Goal: Navigation & Orientation: Find specific page/section

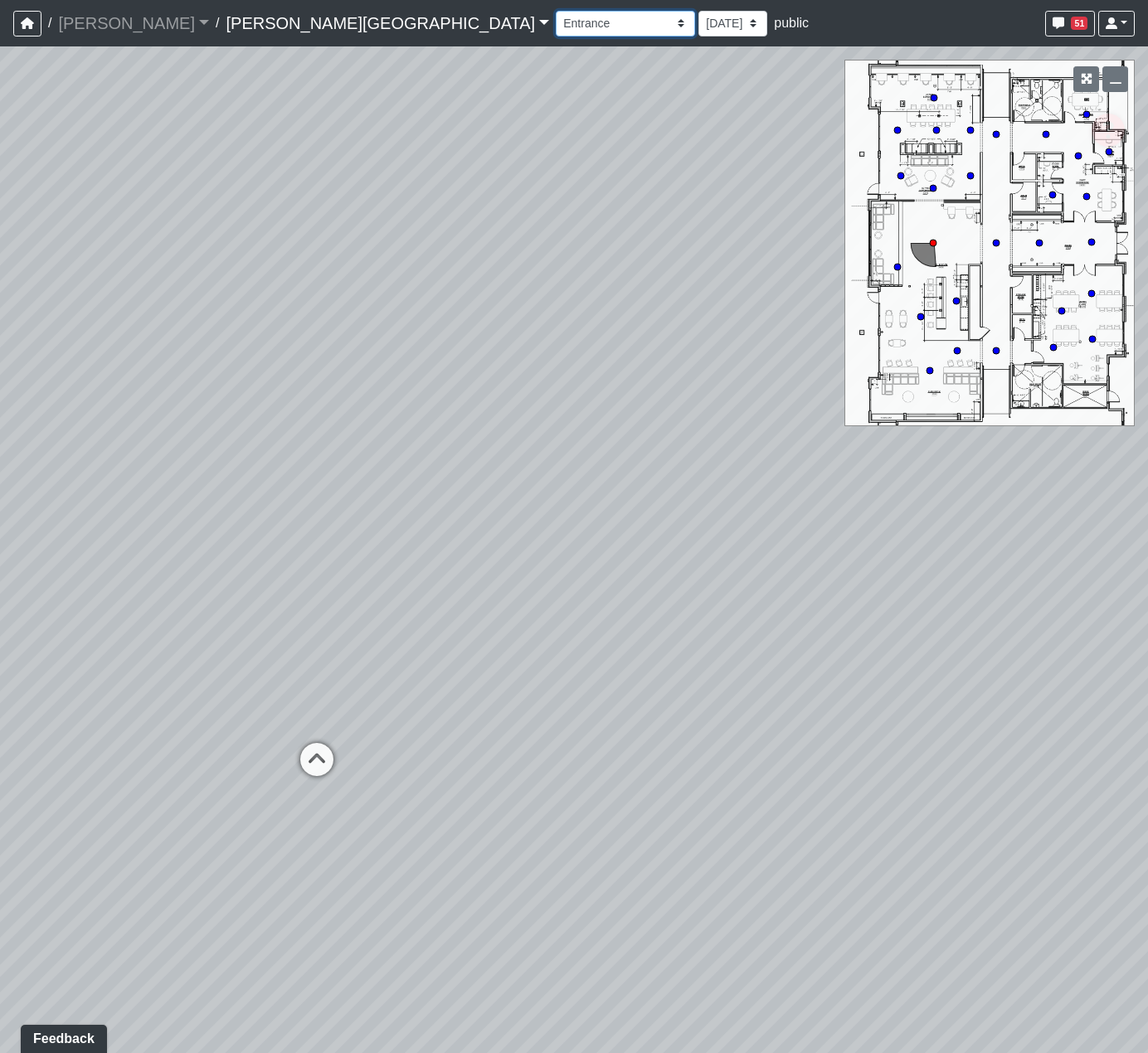
click at [556, 21] on select "Booths 1 Booths 2 Entry Lounge 1 Lounge 2 Lounge 3 Windows Bar Entrance Lounge …" at bounding box center [625, 23] width 140 height 25
click at [556, 11] on select "Booths 1 Booths 2 Entry Lounge 1 Lounge 2 Lounge 3 Windows Bar Entrance Lounge …" at bounding box center [625, 23] width 140 height 25
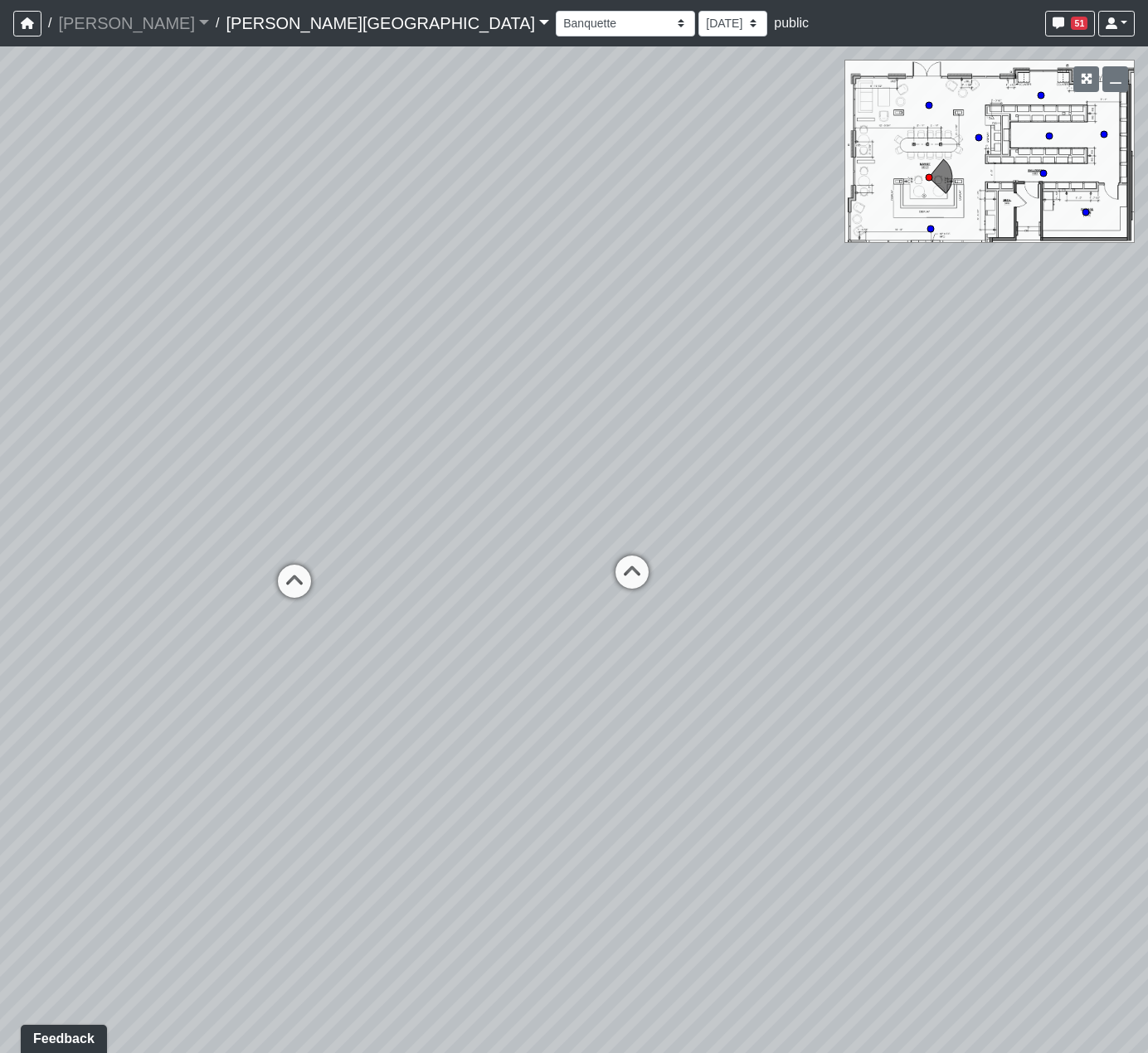
drag, startPoint x: 480, startPoint y: 398, endPoint x: 683, endPoint y: 348, distance: 209.1
click at [659, 351] on div "Loading... Steps Loading... Bar Loading... Main Lounge Loading... Hallway - Hal…" at bounding box center [574, 550] width 1148 height 1007
drag, startPoint x: 564, startPoint y: 414, endPoint x: 680, endPoint y: 390, distance: 118.5
click at [661, 394] on div "Loading... Steps Loading... Bar Loading... Main Lounge Loading... Hallway - Hal…" at bounding box center [574, 550] width 1148 height 1007
drag, startPoint x: 614, startPoint y: 411, endPoint x: 817, endPoint y: 379, distance: 205.5
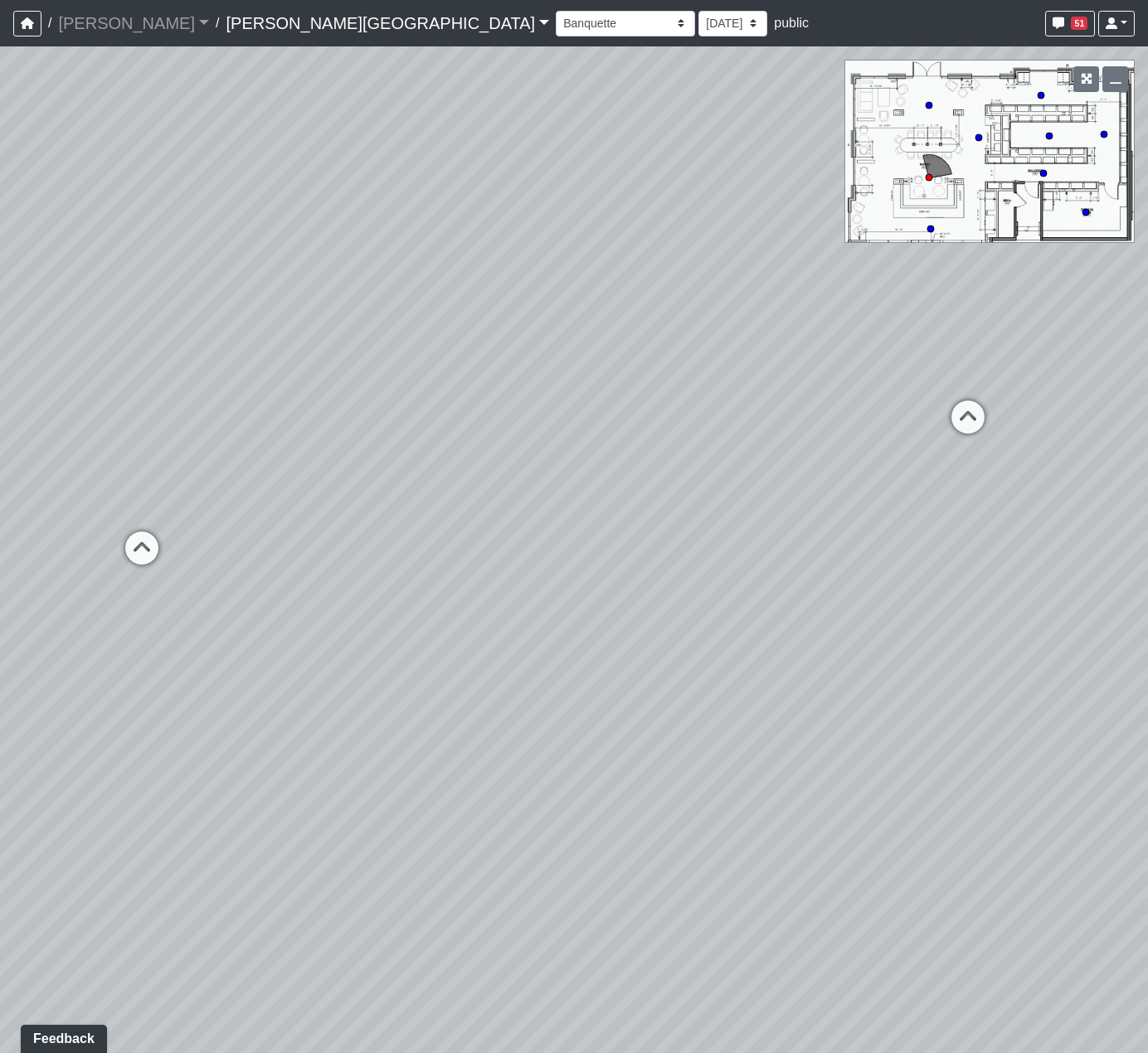
click at [817, 379] on div "Loading... Steps Loading... Bar Loading... Main Lounge Loading... Hallway - Hal…" at bounding box center [574, 550] width 1148 height 1007
drag, startPoint x: 658, startPoint y: 400, endPoint x: 528, endPoint y: 376, distance: 132.2
click at [526, 363] on div "Loading... Steps Loading... Bar Loading... Main Lounge Loading... Hallway - Hal…" at bounding box center [574, 550] width 1148 height 1007
drag, startPoint x: 393, startPoint y: 430, endPoint x: 406, endPoint y: 431, distance: 13.0
click at [354, 447] on div "Loading... Steps Loading... Bar Loading... Main Lounge Loading... Hallway - Hal…" at bounding box center [574, 550] width 1148 height 1007
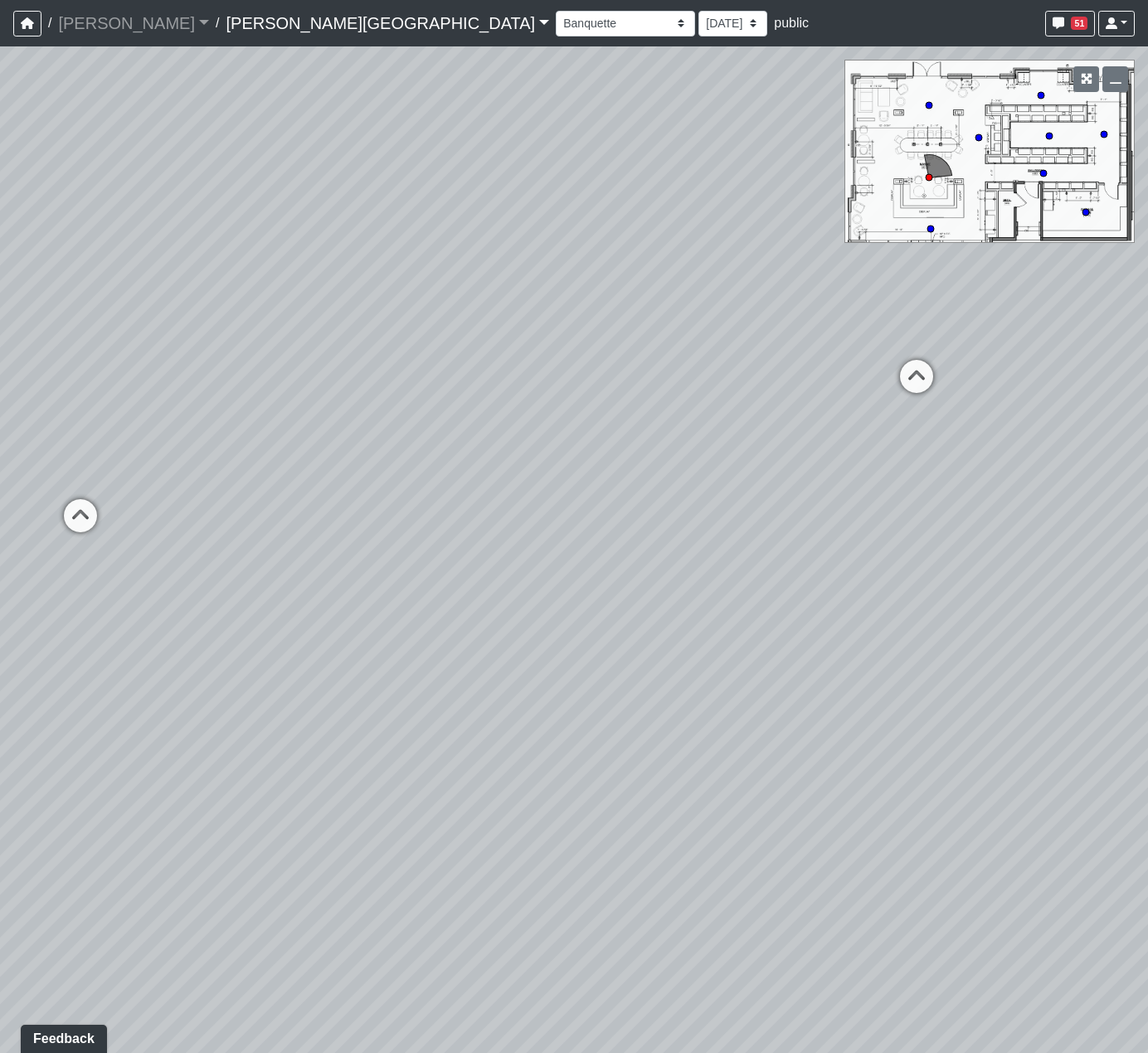
drag, startPoint x: 423, startPoint y: 420, endPoint x: 200, endPoint y: 419, distance: 223.0
click at [266, 420] on div "Loading... Steps Loading... Bar Loading... Main Lounge Loading... Hallway - Hal…" at bounding box center [574, 550] width 1148 height 1007
click at [443, 369] on div "Loading... Steps Loading... Bar Loading... Main Lounge Loading... Hallway - Hal…" at bounding box center [574, 550] width 1148 height 1007
click at [929, 225] on icon at bounding box center [930, 229] width 8 height 8
select select "5yUxmkMwKrhrMdb7f14CL1"
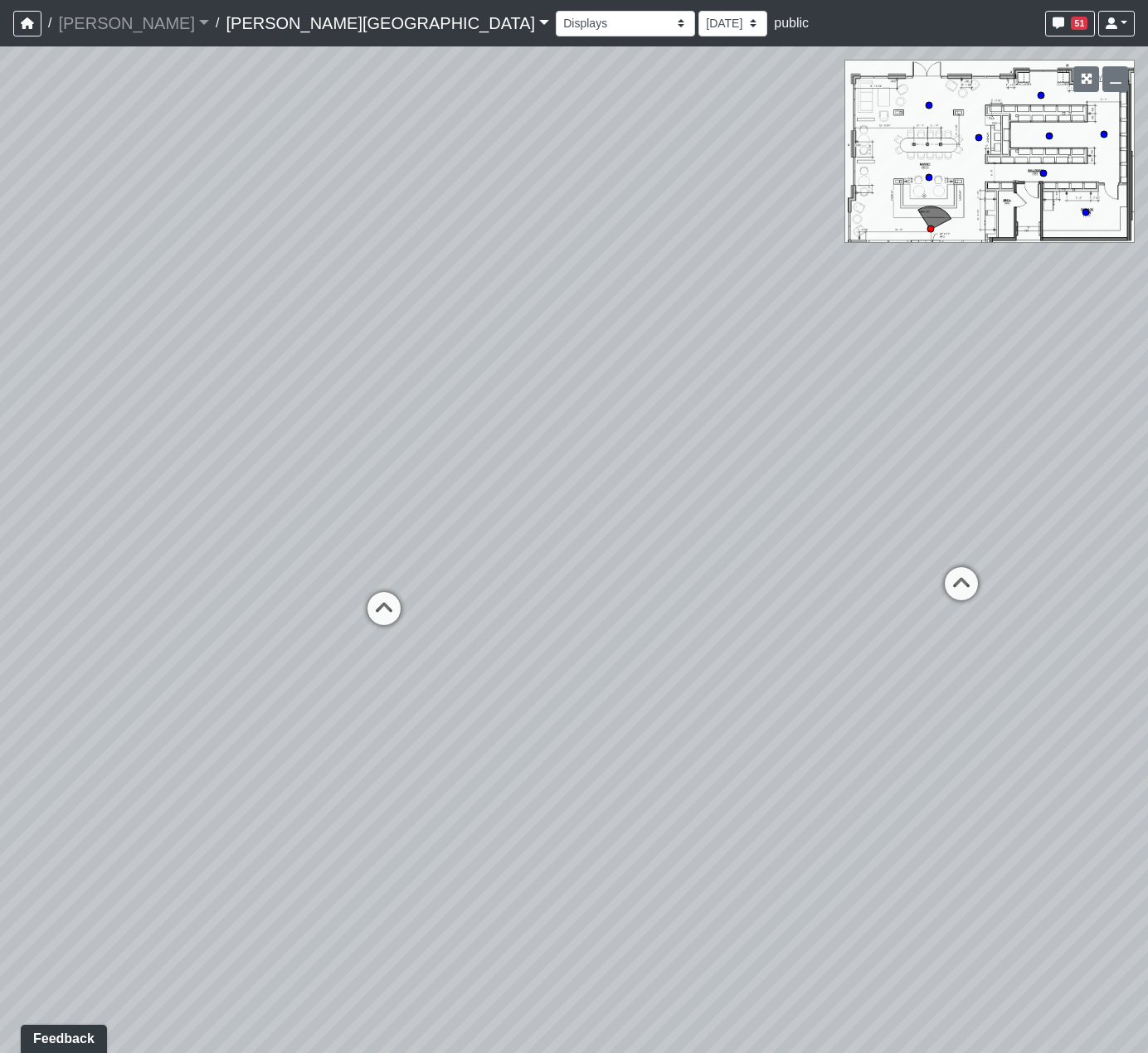
drag, startPoint x: 571, startPoint y: 459, endPoint x: 618, endPoint y: 467, distance: 47.7
click at [613, 454] on div "Loading... Steps Loading... Bar Loading... Main Lounge Loading... Hallway - Hal…" at bounding box center [574, 550] width 1148 height 1007
drag, startPoint x: 480, startPoint y: 469, endPoint x: 684, endPoint y: 399, distance: 215.7
click at [661, 403] on div "Loading... Steps Loading... Bar Loading... Main Lounge Loading... Hallway - Hal…" at bounding box center [574, 550] width 1148 height 1007
drag, startPoint x: 635, startPoint y: 431, endPoint x: 431, endPoint y: 485, distance: 211.0
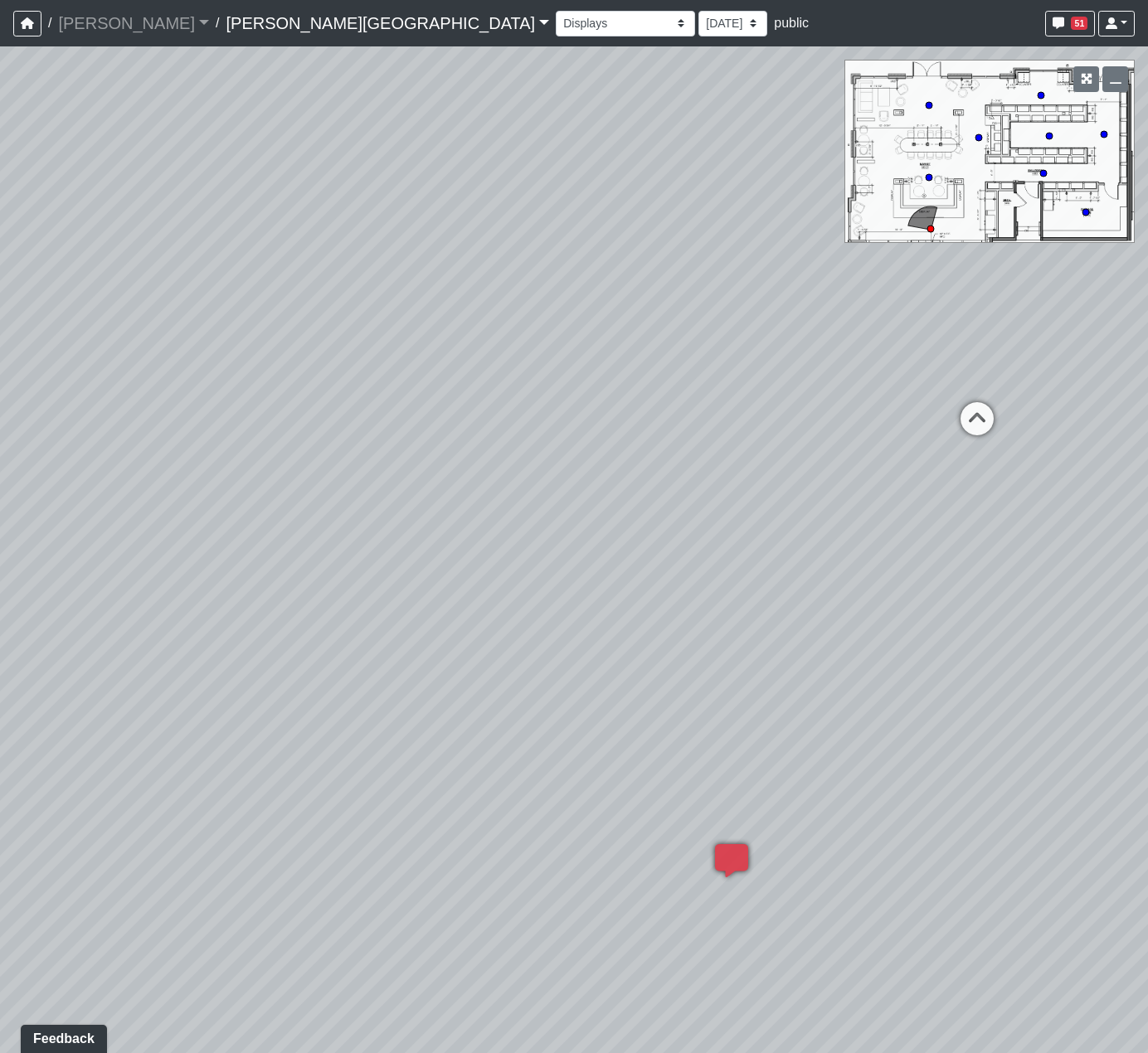
click at [431, 485] on div "Loading... Steps Loading... Bar Loading... Main Lounge Loading... Hallway - Hal…" at bounding box center [574, 550] width 1148 height 1007
drag, startPoint x: 533, startPoint y: 475, endPoint x: 315, endPoint y: 565, distance: 235.8
click at [322, 568] on div "Loading... Steps Loading... Bar Loading... Main Lounge Loading... Hallway - Hal…" at bounding box center [574, 550] width 1148 height 1007
drag, startPoint x: 508, startPoint y: 531, endPoint x: 551, endPoint y: 559, distance: 51.3
click at [551, 563] on div "Loading... Steps Loading... Bar Loading... Main Lounge Loading... Hallway - Hal…" at bounding box center [574, 550] width 1148 height 1007
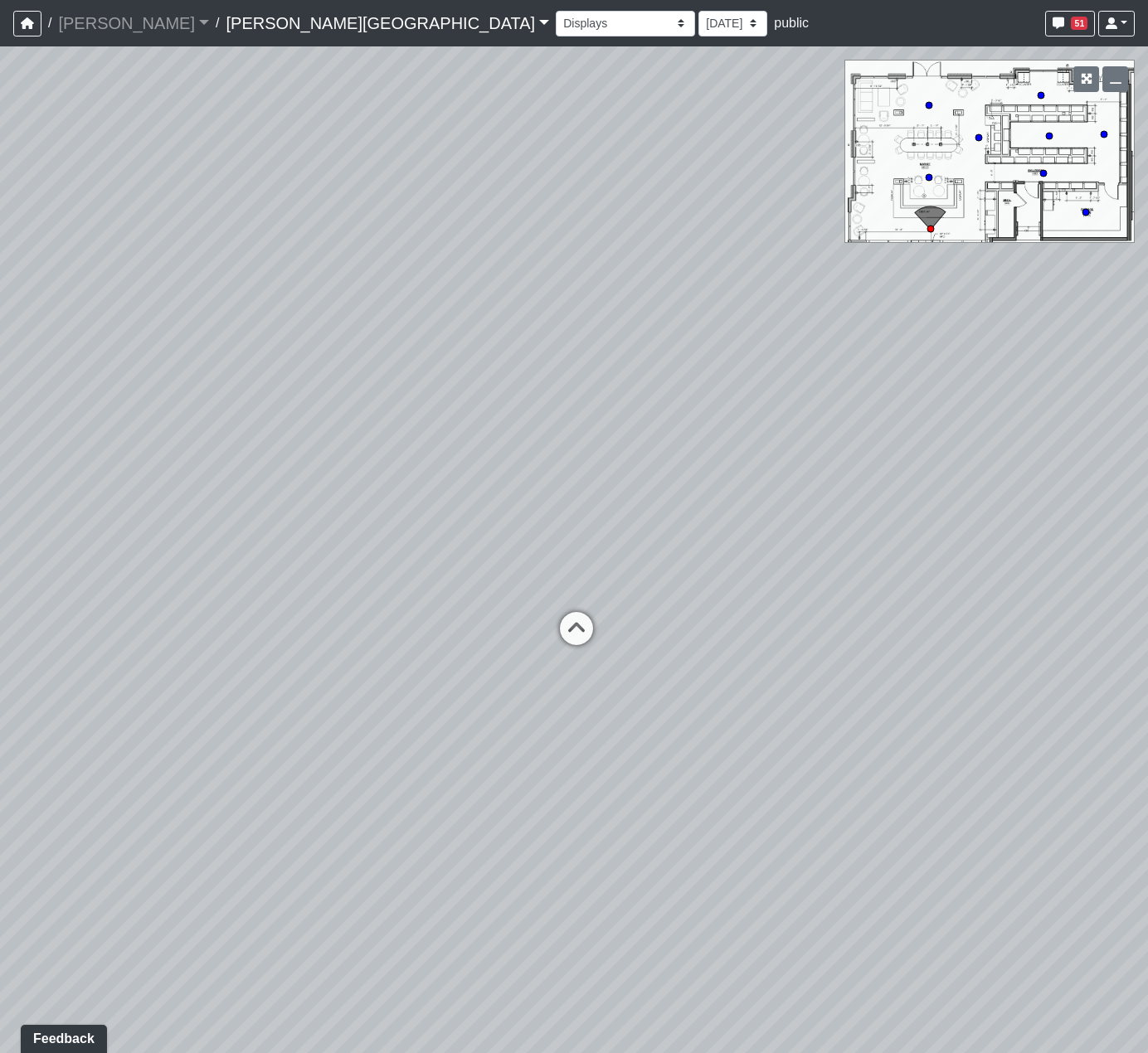
drag, startPoint x: 540, startPoint y: 548, endPoint x: 585, endPoint y: 548, distance: 45.0
click at [585, 548] on div "Loading... Steps Loading... Bar Loading... Main Lounge Loading... Hallway - Hal…" at bounding box center [574, 550] width 1148 height 1007
drag, startPoint x: 618, startPoint y: 555, endPoint x: 542, endPoint y: 558, distance: 76.1
click at [541, 556] on div "Loading... Steps Loading... Bar Loading... Main Lounge Loading... Hallway - Hal…" at bounding box center [574, 550] width 1148 height 1007
drag, startPoint x: 562, startPoint y: 530, endPoint x: 683, endPoint y: 502, distance: 124.2
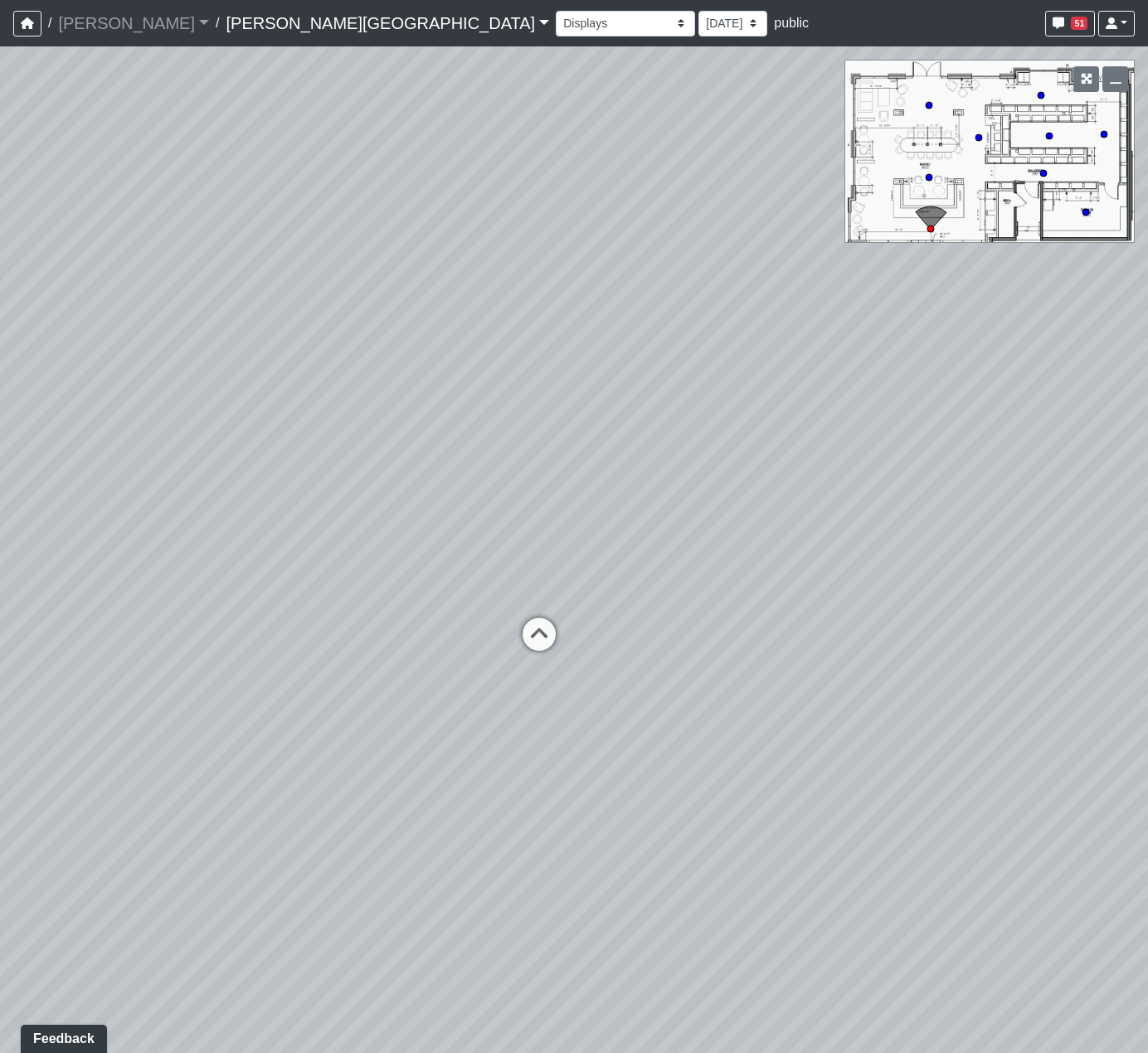
click at [680, 503] on div "Loading... Steps Loading... Bar Loading... Main Lounge Loading... Hallway - Hal…" at bounding box center [574, 550] width 1148 height 1007
drag, startPoint x: 436, startPoint y: 513, endPoint x: 785, endPoint y: 484, distance: 350.2
click at [678, 481] on div "Loading... Steps Loading... Bar Loading... Main Lounge Loading... Hallway - Hal…" at bounding box center [574, 550] width 1148 height 1007
drag, startPoint x: 909, startPoint y: 486, endPoint x: 964, endPoint y: 486, distance: 55.0
click at [964, 486] on div "Loading... Steps Loading... Bar Loading... Main Lounge Loading... Hallway - Hal…" at bounding box center [574, 550] width 1148 height 1007
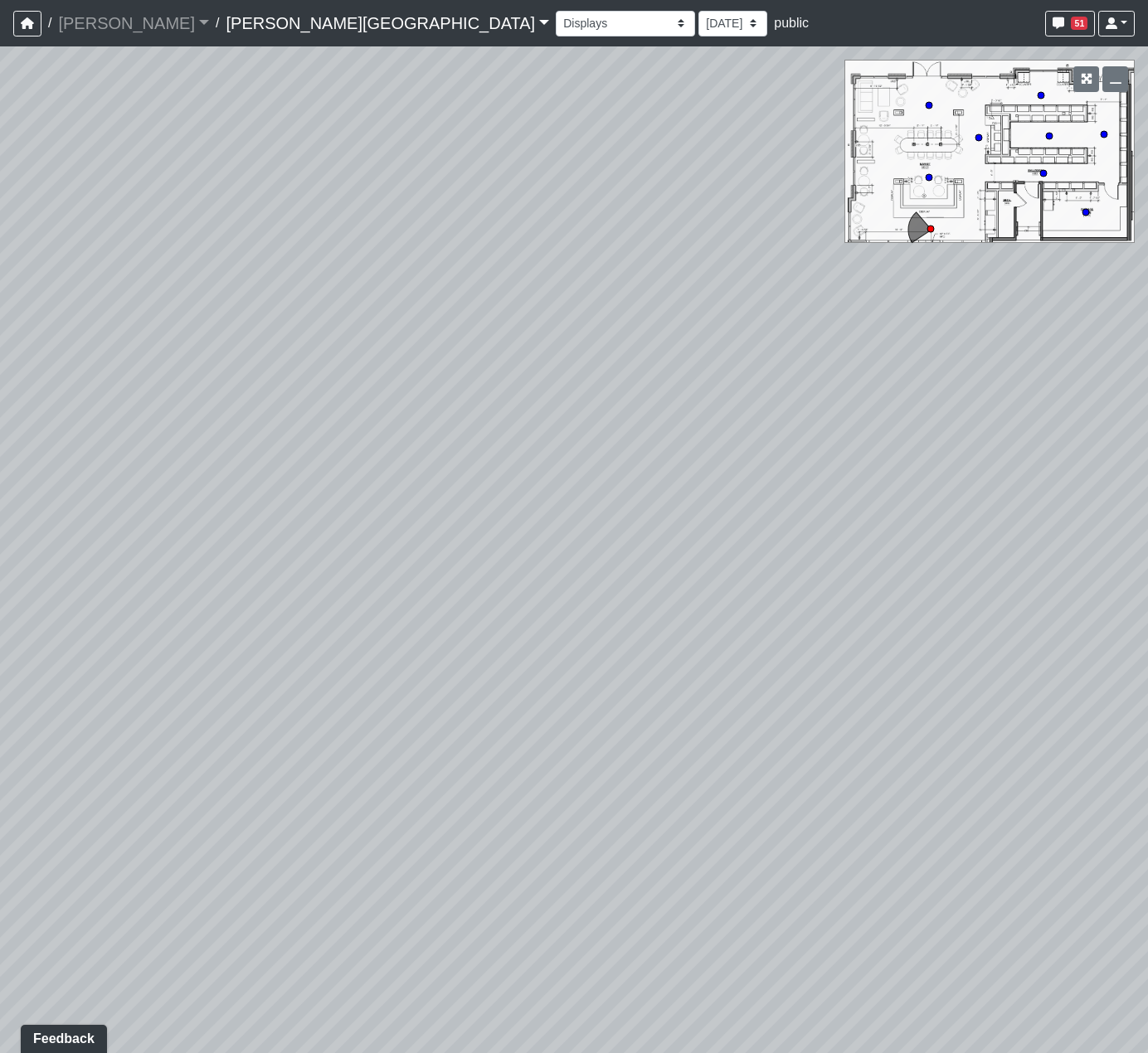
drag, startPoint x: 968, startPoint y: 497, endPoint x: 582, endPoint y: 526, distance: 387.1
click at [679, 526] on div "Loading... Steps Loading... Bar Loading... Main Lounge Loading... Hallway - Hal…" at bounding box center [574, 550] width 1148 height 1007
drag, startPoint x: 661, startPoint y: 502, endPoint x: 445, endPoint y: 497, distance: 216.1
click at [465, 496] on div "Loading... Steps Loading... Bar Loading... Main Lounge Loading... Hallway - Hal…" at bounding box center [574, 550] width 1148 height 1007
drag, startPoint x: 529, startPoint y: 484, endPoint x: 600, endPoint y: 521, distance: 80.1
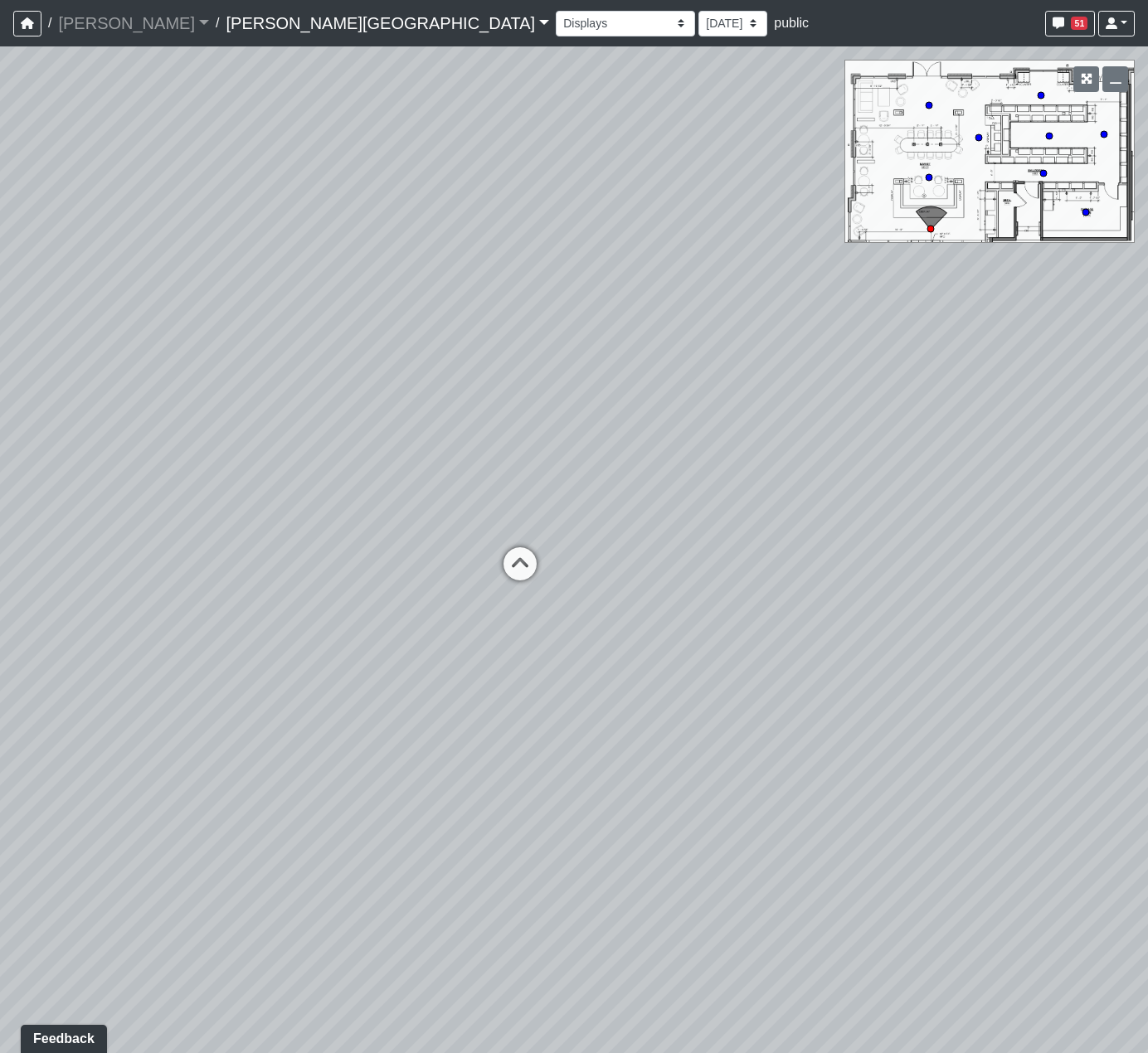
click at [600, 520] on div "Loading... Steps Loading... Bar Loading... Main Lounge Loading... Hallway - Hal…" at bounding box center [574, 550] width 1148 height 1007
click at [931, 136] on div "Loading... Steps Loading... Bar Loading... Main Lounge Loading... Hallway - Hal…" at bounding box center [574, 550] width 1148 height 1007
click at [1086, 83] on icon "button" at bounding box center [1086, 79] width 12 height 12
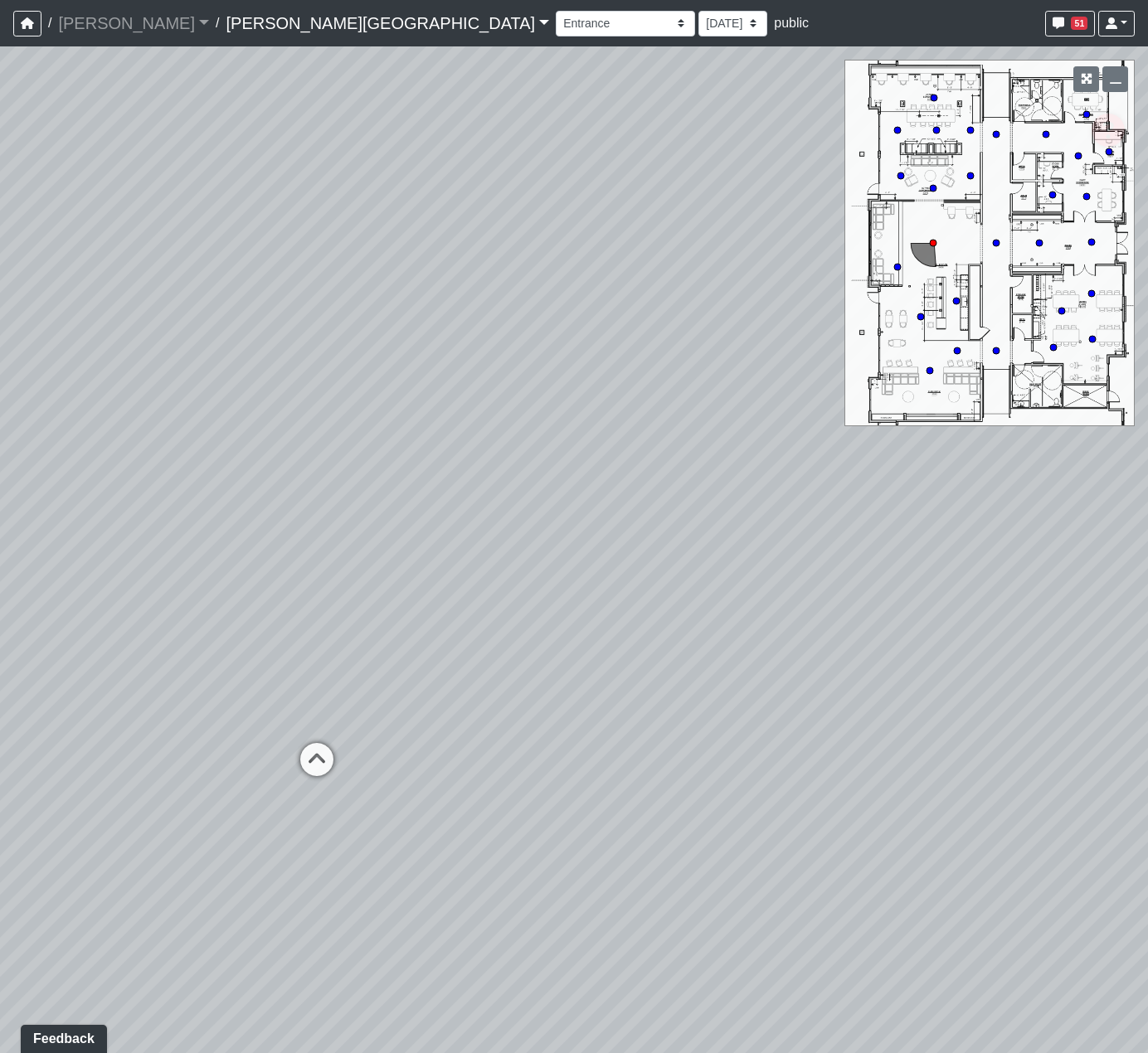
drag, startPoint x: 428, startPoint y: 232, endPoint x: 489, endPoint y: 166, distance: 89.9
click at [489, 166] on div "Loading... Steps Loading... Bar Loading... Main Lounge Loading... Hallway - Hal…" at bounding box center [574, 550] width 1148 height 1007
click at [556, 20] on select "Booths 1 Booths 2 Entry Lounge 1 Lounge 2 Lounge 3 Windows Bar Entrance Lounge …" at bounding box center [625, 23] width 140 height 25
click at [556, 11] on select "Booths 1 Booths 2 Entry Lounge 1 Lounge 2 Lounge 3 Windows Bar Entrance Lounge …" at bounding box center [625, 23] width 140 height 25
select select "exnpzrVe5eYeBAzkc2cpcJ"
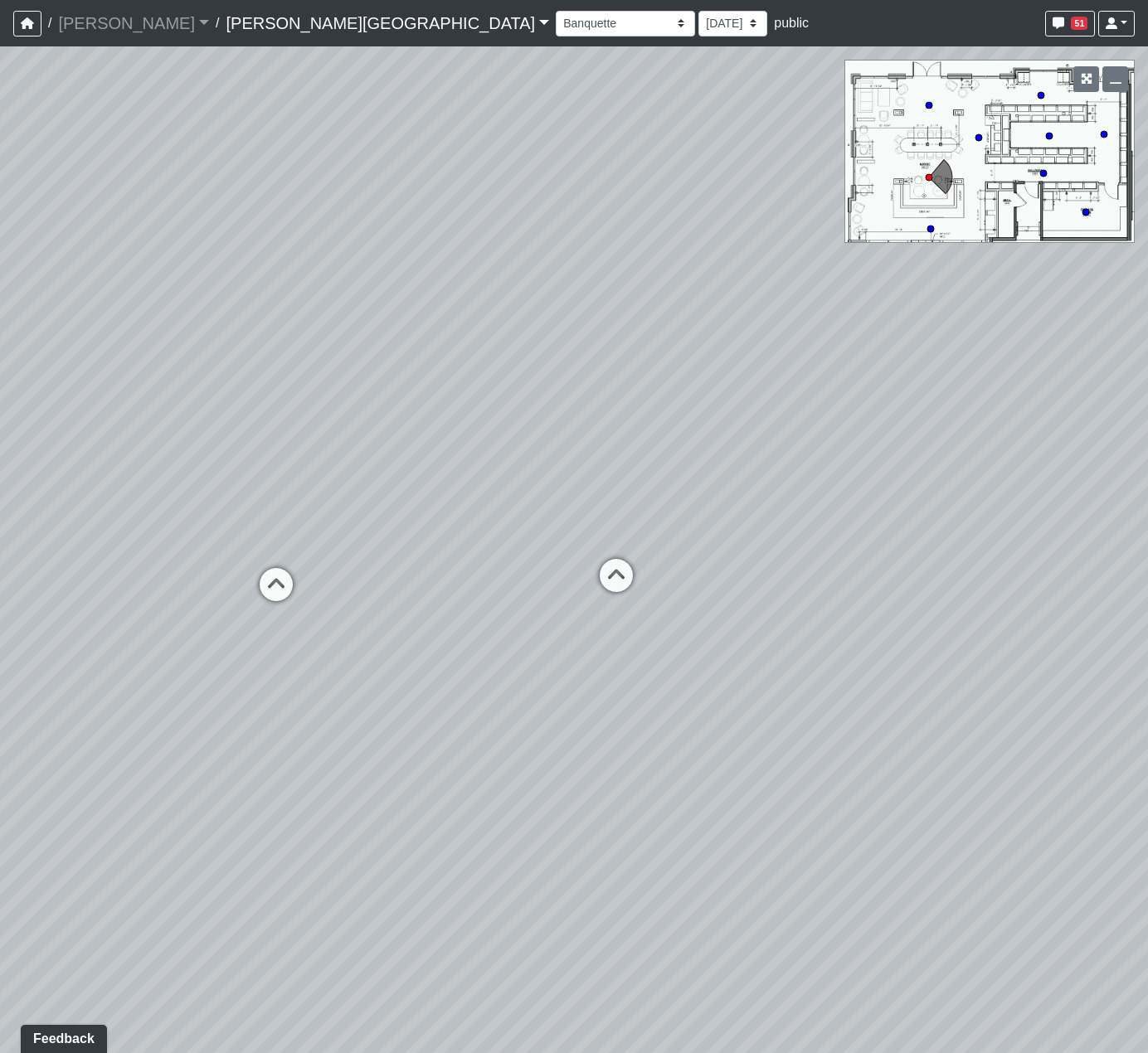
drag, startPoint x: 370, startPoint y: 423, endPoint x: 657, endPoint y: 399, distance: 288.0
click at [607, 386] on div "Loading... Steps Loading... Bar Loading... Main Lounge Loading... Hallway - Hal…" at bounding box center [574, 550] width 1148 height 1007
drag, startPoint x: 310, startPoint y: 416, endPoint x: 605, endPoint y: 381, distance: 297.1
click at [585, 370] on div "Loading... Steps Loading... Bar Loading... Main Lounge Loading... Hallway - Hal…" at bounding box center [574, 550] width 1148 height 1007
drag, startPoint x: 519, startPoint y: 409, endPoint x: 392, endPoint y: 443, distance: 131.5
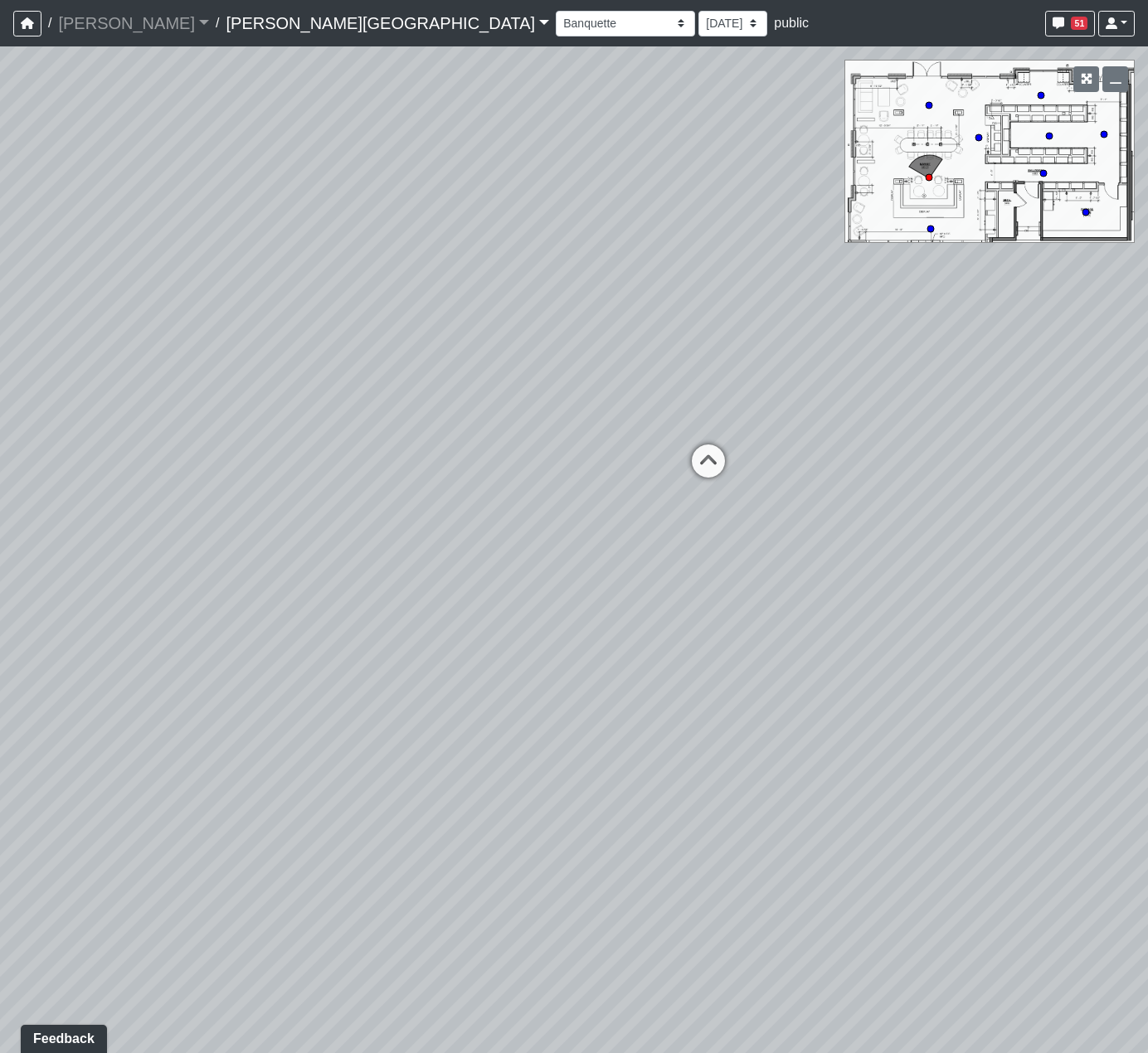
click at [392, 443] on div "Loading... Steps Loading... Bar Loading... Main Lounge Loading... Hallway - Hal…" at bounding box center [574, 550] width 1148 height 1007
drag, startPoint x: 462, startPoint y: 371, endPoint x: 379, endPoint y: 355, distance: 84.5
click at [379, 355] on div "Loading... Steps Loading... Bar Loading... Main Lounge Loading... Hallway - Hal…" at bounding box center [574, 550] width 1148 height 1007
drag, startPoint x: 679, startPoint y: 447, endPoint x: 821, endPoint y: 449, distance: 142.0
click at [821, 449] on div "Loading... Steps Loading... Bar Loading... Main Lounge Loading... Hallway - Hal…" at bounding box center [574, 550] width 1148 height 1007
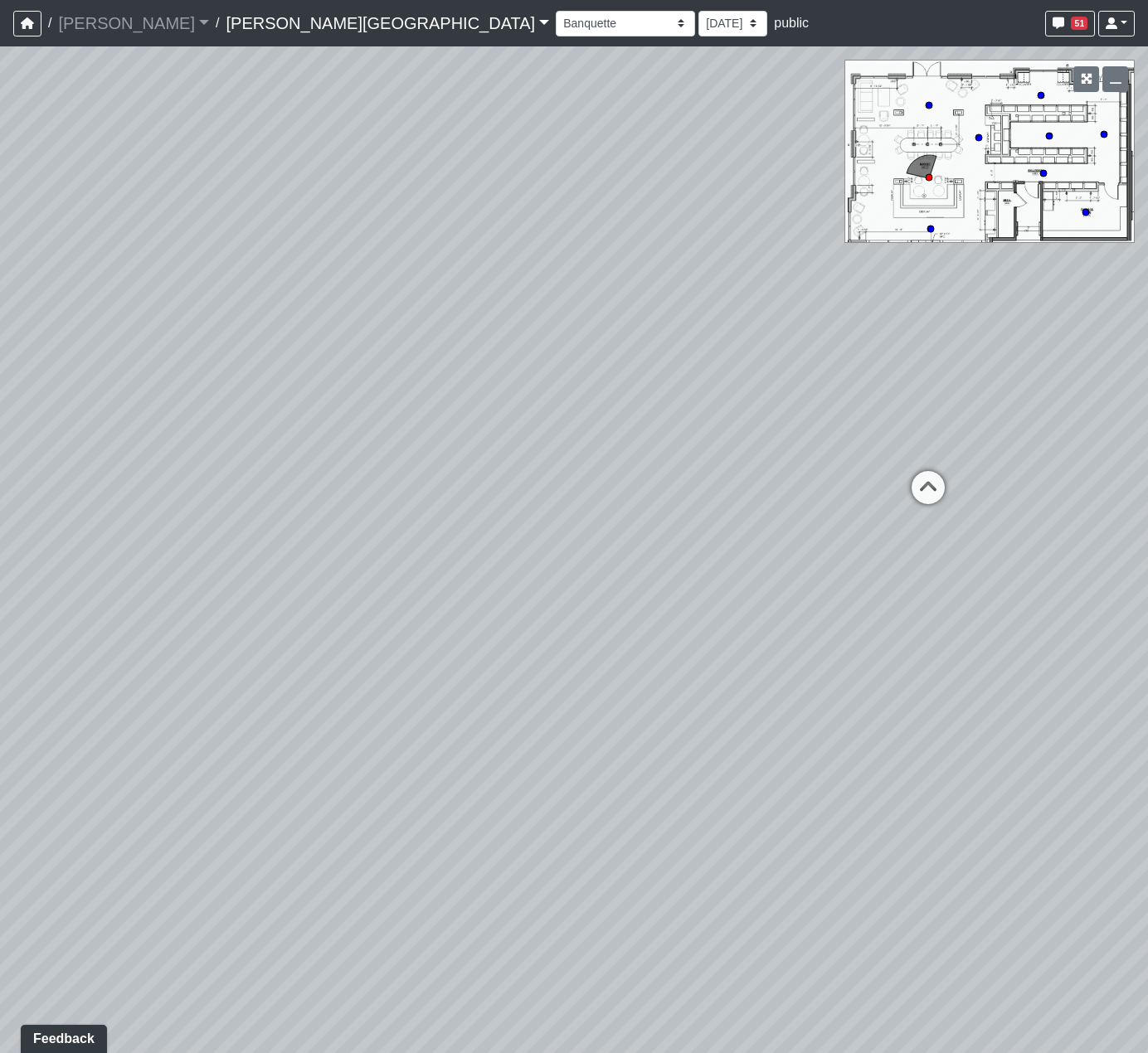
click at [854, 413] on div "Loading... Steps Loading... Bar Loading... Main Lounge Loading... Hallway - Hal…" at bounding box center [574, 550] width 1148 height 1007
drag, startPoint x: 890, startPoint y: 438, endPoint x: 446, endPoint y: 667, distance: 499.6
click at [490, 659] on div "Loading... Steps Loading... Bar Loading... Main Lounge Loading... Hallway - Hal…" at bounding box center [574, 550] width 1148 height 1007
drag, startPoint x: 717, startPoint y: 569, endPoint x: 442, endPoint y: 643, distance: 284.8
click at [490, 637] on div "Loading... Steps Loading... Bar Loading... Main Lounge Loading... Hallway - Hal…" at bounding box center [574, 550] width 1148 height 1007
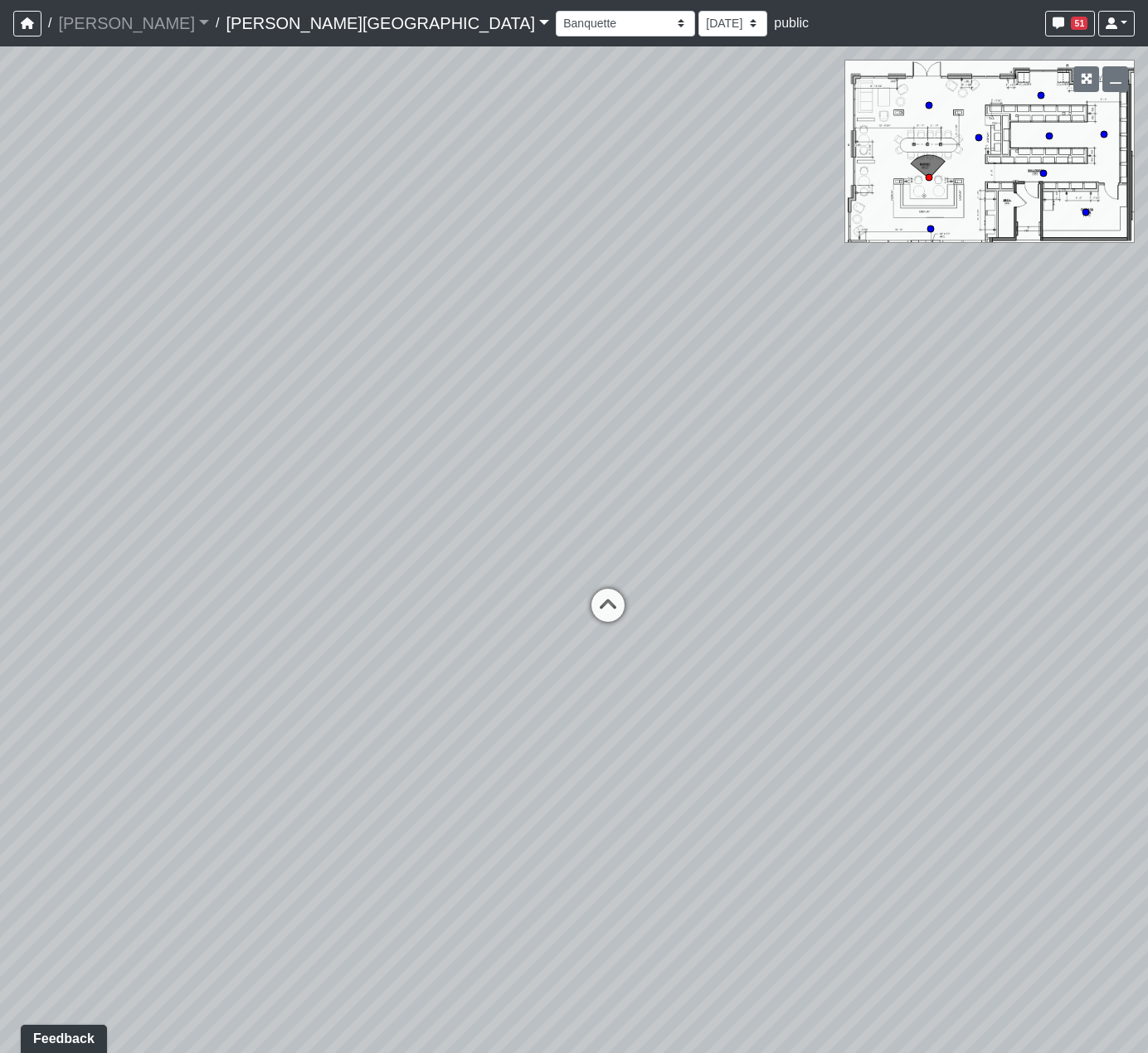
drag, startPoint x: 526, startPoint y: 548, endPoint x: 507, endPoint y: 498, distance: 53.5
click at [494, 526] on div "Loading... Steps Loading... Bar Loading... Main Lounge Loading... Hallway - Hal…" at bounding box center [574, 550] width 1148 height 1007
drag, startPoint x: 360, startPoint y: 372, endPoint x: 733, endPoint y: 316, distance: 377.2
click at [733, 316] on div "Loading... Steps Loading... Bar Loading... Main Lounge Loading... Hallway - Hal…" at bounding box center [574, 550] width 1148 height 1007
drag, startPoint x: 771, startPoint y: 326, endPoint x: 792, endPoint y: 323, distance: 21.2
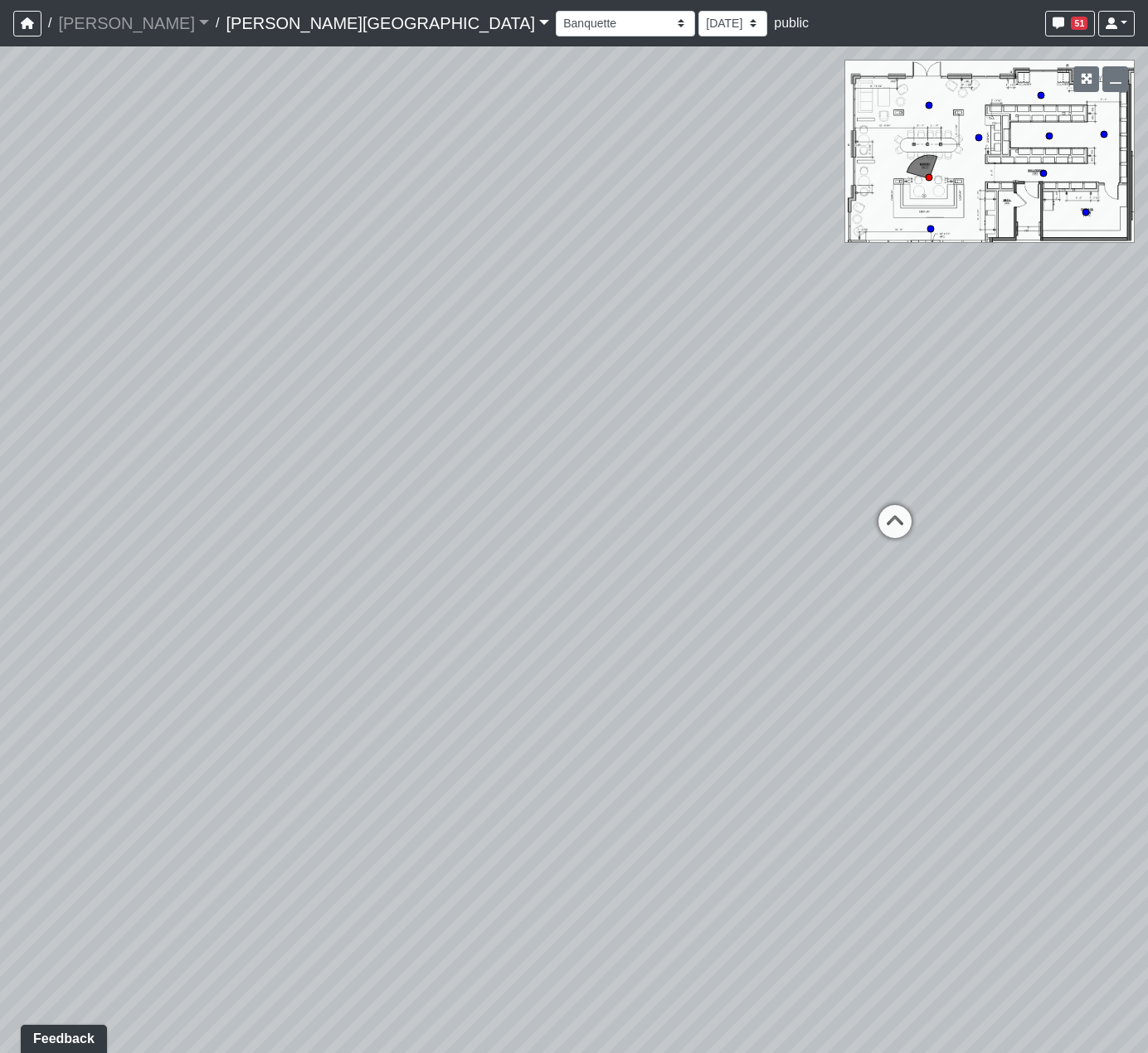
click at [792, 323] on div "Loading... Steps Loading... Bar Loading... Main Lounge Loading... Hallway - Hal…" at bounding box center [574, 550] width 1148 height 1007
drag, startPoint x: 748, startPoint y: 349, endPoint x: 649, endPoint y: 377, distance: 102.9
click at [649, 377] on div "Loading... Steps Loading... Bar Loading... Main Lounge Loading... Hallway - Hal…" at bounding box center [574, 550] width 1148 height 1007
drag, startPoint x: 550, startPoint y: 208, endPoint x: 409, endPoint y: 260, distance: 150.3
click at [426, 258] on div "Loading... Steps Loading... Bar Loading... Main Lounge Loading... Hallway - Hal…" at bounding box center [574, 550] width 1148 height 1007
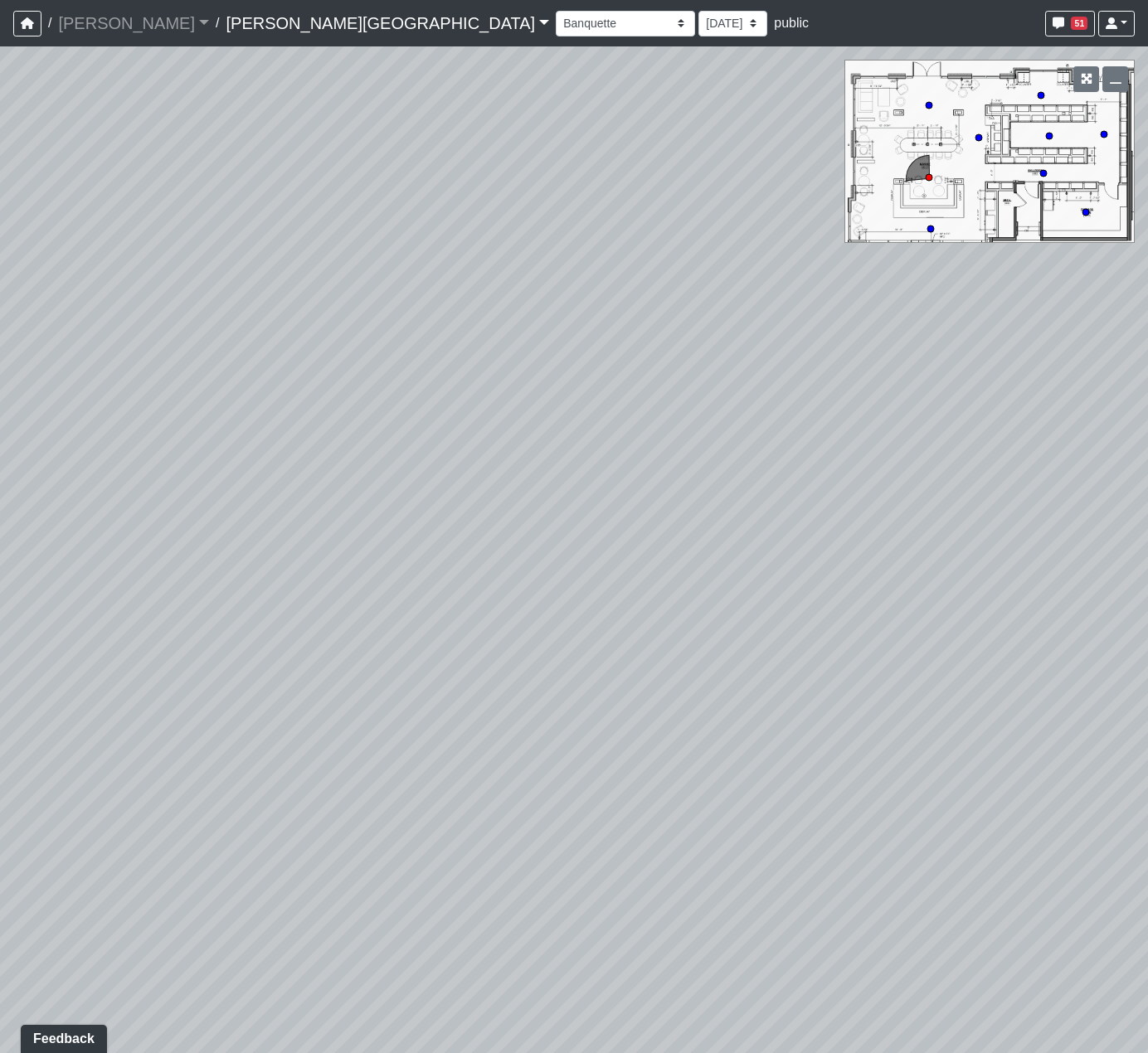
click at [430, 230] on div "Loading... Steps Loading... Bar Loading... Main Lounge Loading... Hallway - Hal…" at bounding box center [574, 550] width 1148 height 1007
drag, startPoint x: 548, startPoint y: 377, endPoint x: 34, endPoint y: 310, distance: 518.3
click at [42, 312] on div "Loading... Steps Loading... Bar Loading... Main Lounge Loading... Hallway - Hal…" at bounding box center [574, 550] width 1148 height 1007
drag, startPoint x: 364, startPoint y: 372, endPoint x: 617, endPoint y: 383, distance: 253.2
click at [617, 383] on div "Loading... Steps Loading... Bar Loading... Main Lounge Loading... Hallway - Hal…" at bounding box center [574, 550] width 1148 height 1007
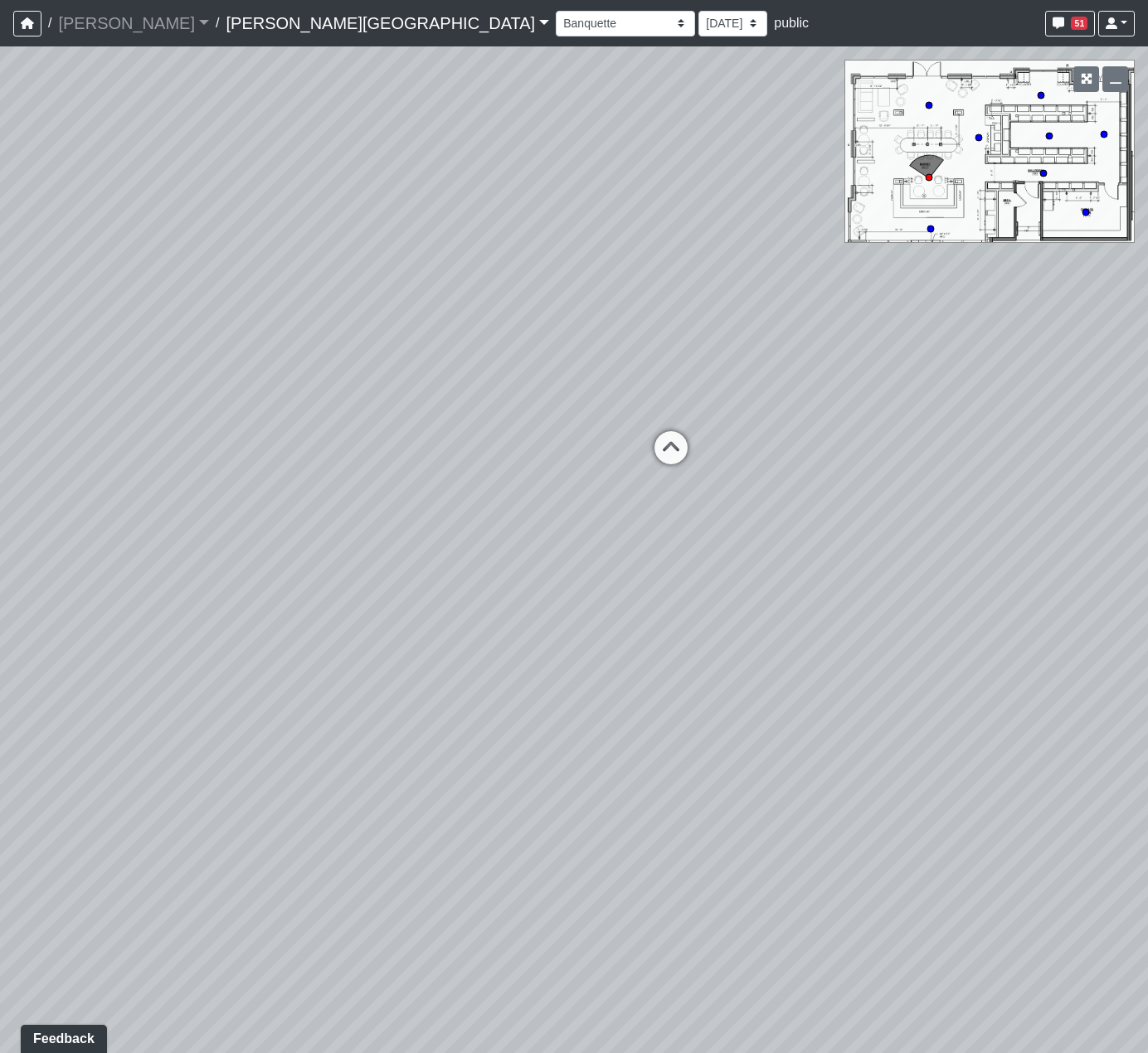
drag, startPoint x: 541, startPoint y: 367, endPoint x: 388, endPoint y: 355, distance: 153.5
click at [396, 355] on div "Loading... Steps Loading... Bar Loading... Main Lounge Loading... Hallway - Hal…" at bounding box center [574, 550] width 1148 height 1007
drag, startPoint x: 496, startPoint y: 332, endPoint x: 407, endPoint y: 260, distance: 114.5
click at [464, 343] on div "Loading... Steps Loading... Bar Loading... Main Lounge Loading... Hallway - Hal…" at bounding box center [574, 550] width 1148 height 1007
drag, startPoint x: 644, startPoint y: 374, endPoint x: 722, endPoint y: 450, distance: 108.9
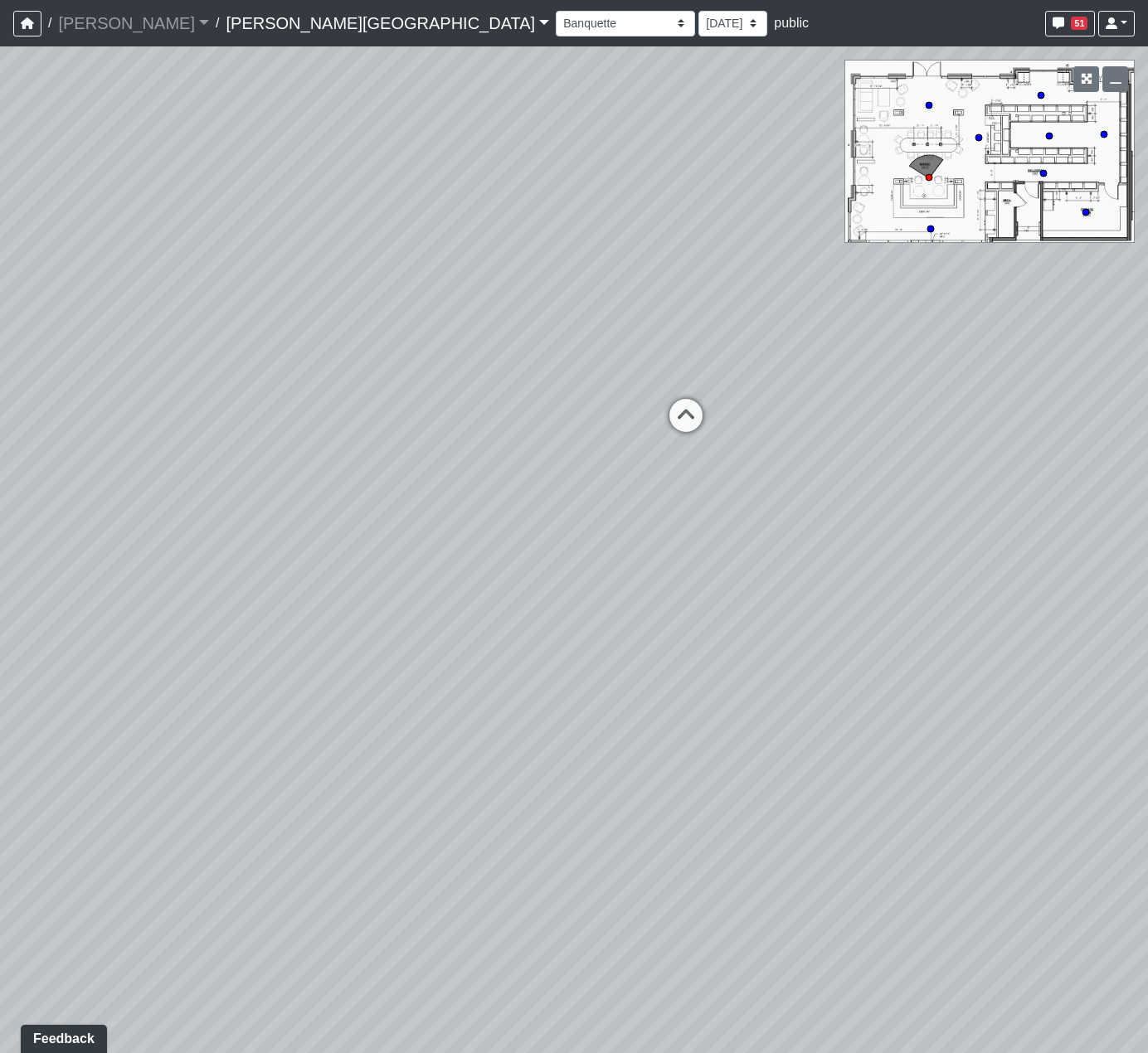
click at [722, 448] on div "Loading... Steps Loading... Bar Loading... Main Lounge Loading... Hallway - Hal…" at bounding box center [574, 550] width 1148 height 1007
